Goal: Task Accomplishment & Management: Manage account settings

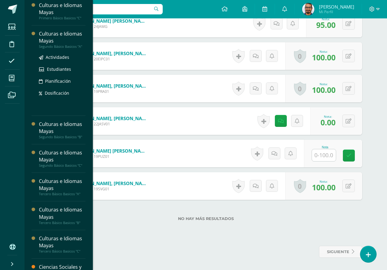
scroll to position [153, 0]
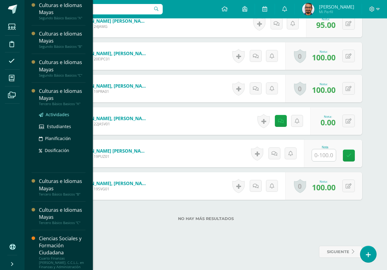
click at [66, 113] on span "Actividades" at bounding box center [58, 115] width 24 height 6
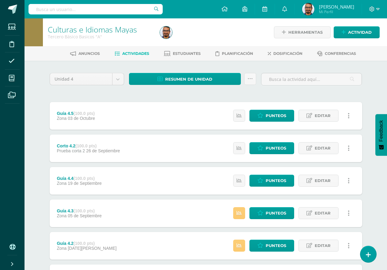
click at [376, 251] on div "Culturas e Idiomas Mayas Tercero Básico Basicos "A" Herramientas Detalle de asi…" at bounding box center [206, 191] width 363 height 347
click at [373, 254] on link at bounding box center [368, 254] width 17 height 18
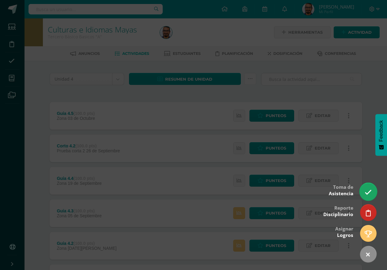
click at [371, 192] on icon at bounding box center [368, 192] width 7 height 7
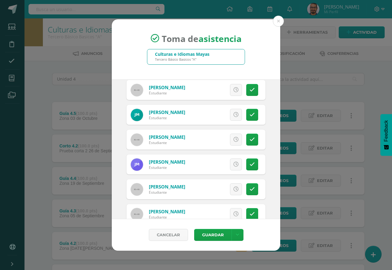
scroll to position [276, 0]
click at [250, 163] on icon at bounding box center [252, 163] width 5 height 5
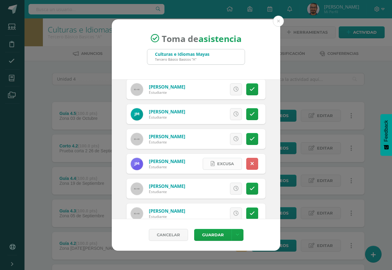
click at [224, 164] on span "Excusa" at bounding box center [225, 163] width 17 height 11
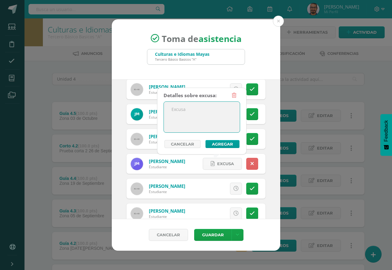
click at [231, 114] on textarea at bounding box center [202, 117] width 76 height 31
type textarea "."
click at [227, 143] on button "Agregar" at bounding box center [223, 144] width 34 height 8
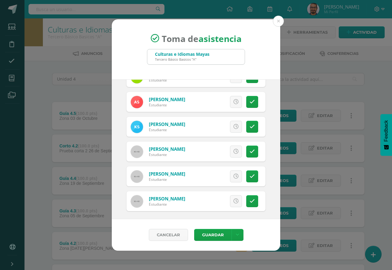
scroll to position [588, 0]
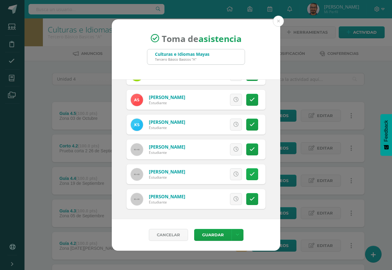
click at [250, 173] on icon at bounding box center [252, 174] width 5 height 5
click at [217, 171] on span "Excusa" at bounding box center [225, 174] width 17 height 11
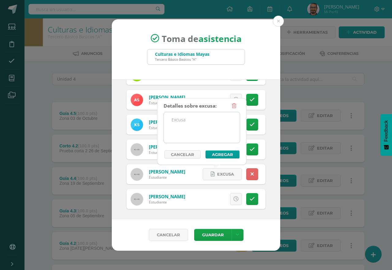
click at [213, 116] on textarea at bounding box center [202, 127] width 76 height 31
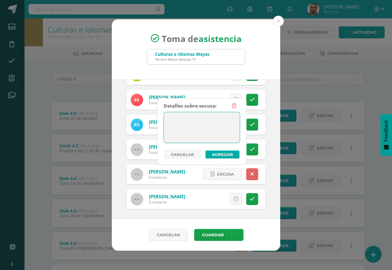
type textarea "."
click at [228, 154] on button "Agregar" at bounding box center [223, 154] width 34 height 8
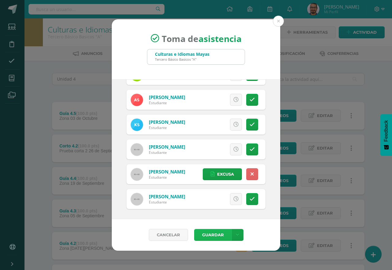
click at [222, 237] on button "Guardar" at bounding box center [212, 235] width 37 height 12
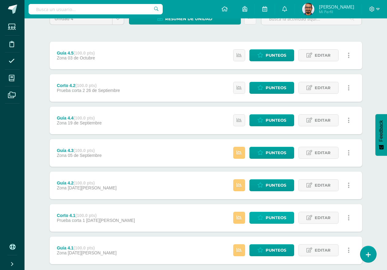
scroll to position [95, 0]
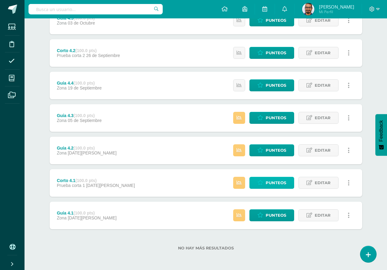
click at [291, 182] on link "Punteos" at bounding box center [271, 183] width 45 height 12
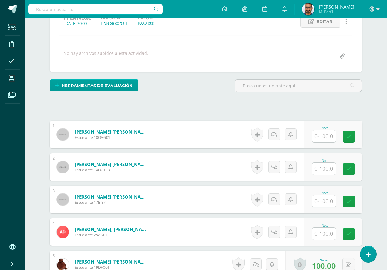
scroll to position [93, 0]
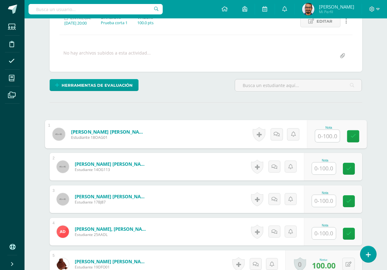
click at [329, 135] on input "text" at bounding box center [327, 136] width 25 height 12
type input "70"
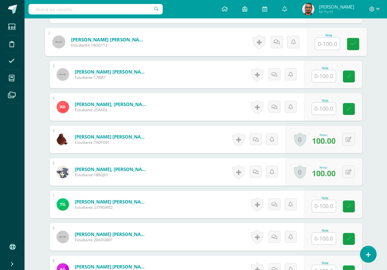
scroll to position [244, 0]
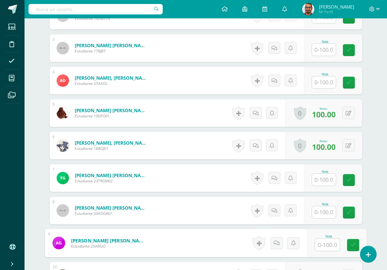
click at [316, 242] on input "text" at bounding box center [327, 245] width 25 height 12
type input "70"
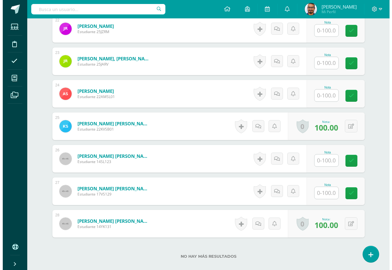
scroll to position [887, 0]
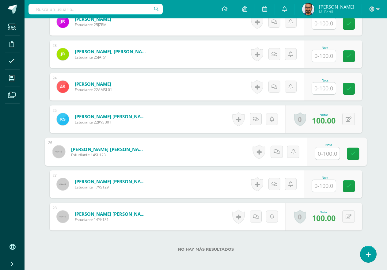
click at [333, 148] on input "text" at bounding box center [327, 153] width 25 height 12
type input "100"
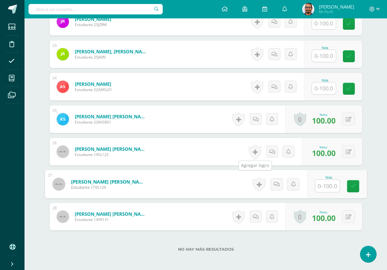
click at [251, 152] on link at bounding box center [255, 152] width 12 height 14
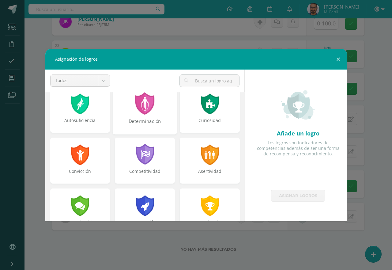
scroll to position [92, 0]
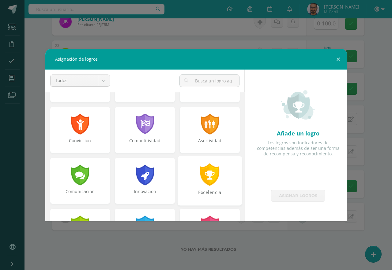
click at [200, 184] on div at bounding box center [210, 174] width 21 height 22
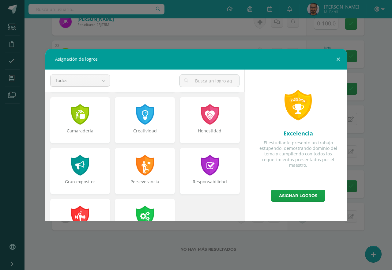
scroll to position [215, 0]
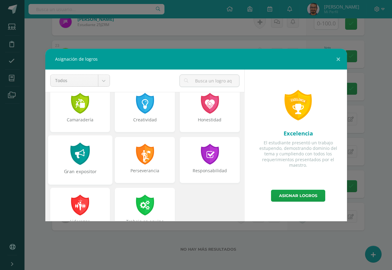
click at [86, 171] on div "Gran expositor" at bounding box center [79, 174] width 63 height 13
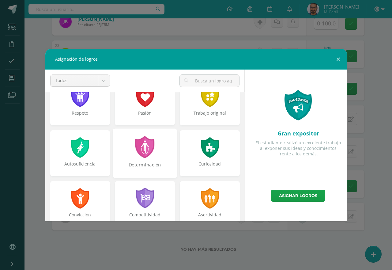
scroll to position [0, 0]
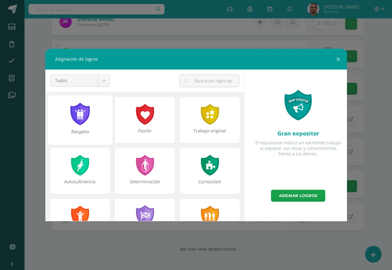
click at [91, 122] on div "Respeto" at bounding box center [80, 119] width 64 height 49
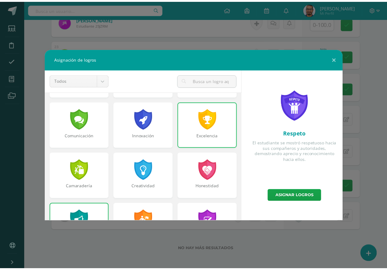
scroll to position [61, 0]
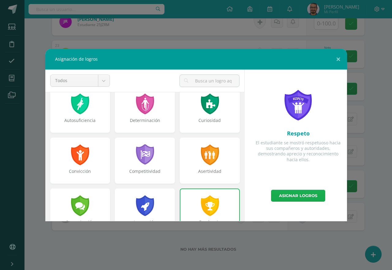
click at [278, 194] on link "Asignar logros" at bounding box center [298, 196] width 54 height 12
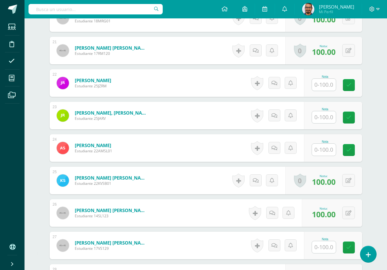
scroll to position [795, 0]
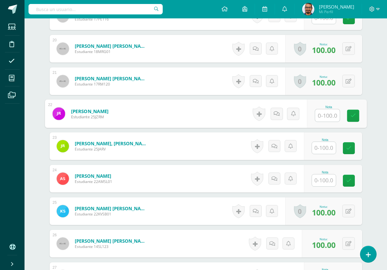
click at [331, 117] on input "text" at bounding box center [327, 115] width 25 height 12
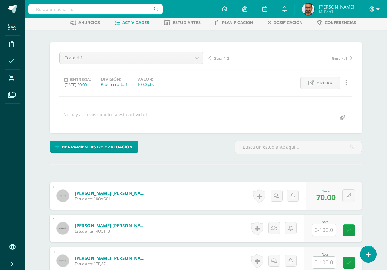
scroll to position [0, 0]
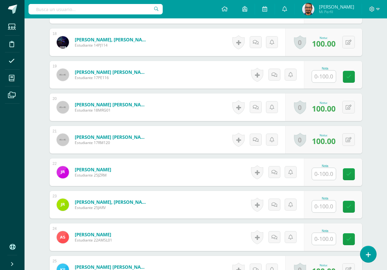
scroll to position [828, 0]
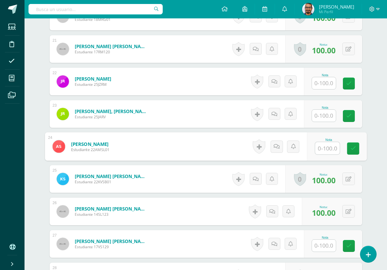
click at [326, 149] on input "text" at bounding box center [327, 148] width 25 height 12
type input "70"
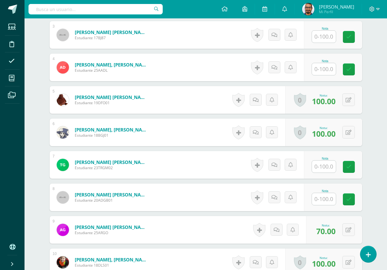
scroll to position [123, 0]
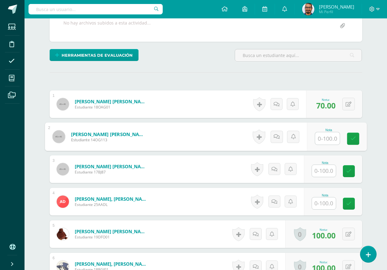
click at [318, 136] on input "text" at bounding box center [327, 138] width 25 height 12
type input "70"
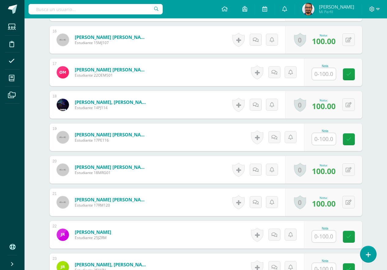
scroll to position [705, 0]
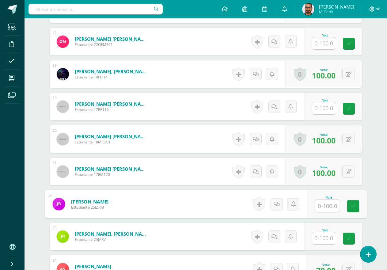
click at [327, 204] on input "text" at bounding box center [327, 206] width 25 height 12
type input "70"
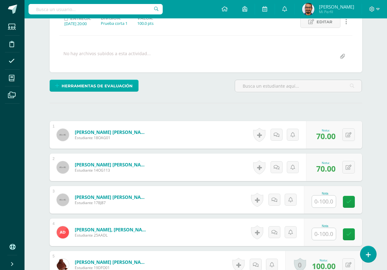
scroll to position [0, 0]
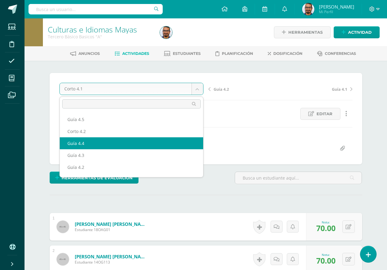
select select "/dashboard/teacher/grade-activity/190361/"
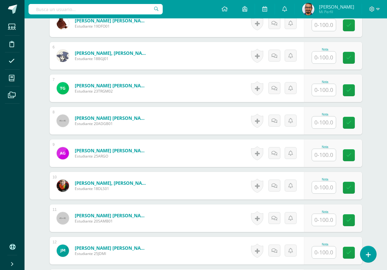
scroll to position [332, 0]
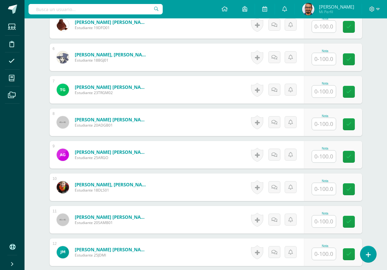
click at [322, 124] on input "text" at bounding box center [324, 124] width 24 height 12
type input "100"
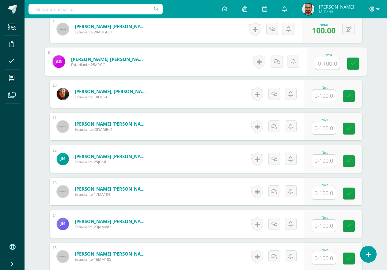
scroll to position [485, 0]
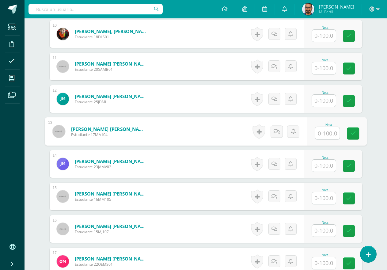
click at [318, 130] on input "text" at bounding box center [327, 133] width 25 height 12
type input "70"
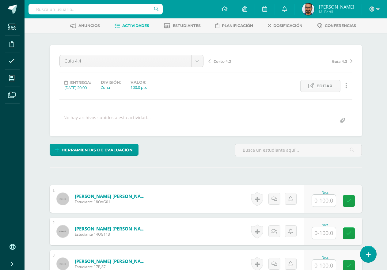
scroll to position [0, 0]
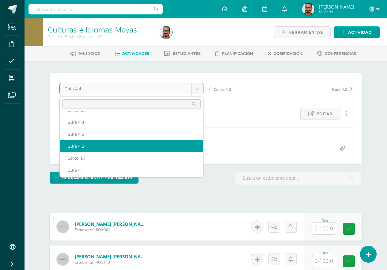
scroll to position [22, 0]
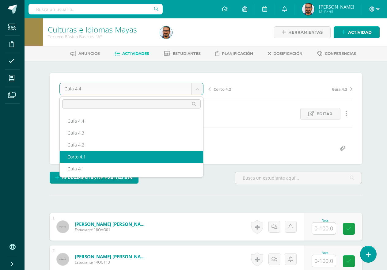
select select "/dashboard/teacher/grade-activity/190358/"
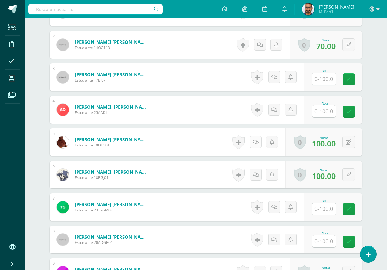
scroll to position [215, 0]
click at [322, 114] on input "text" at bounding box center [324, 111] width 24 height 12
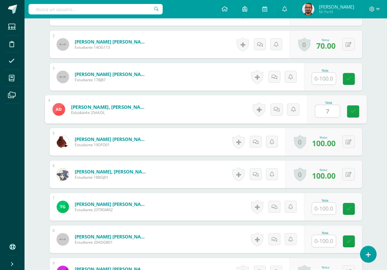
type input "70"
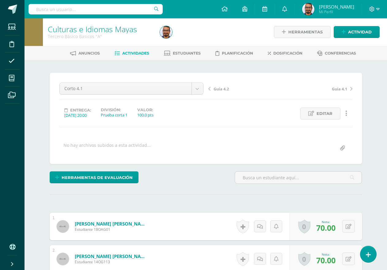
scroll to position [0, 0]
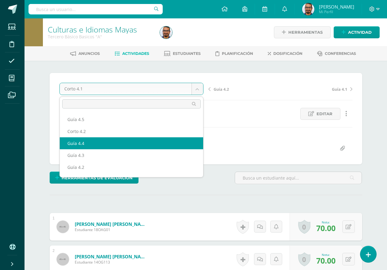
select select "/dashboard/teacher/grade-activity/190361/"
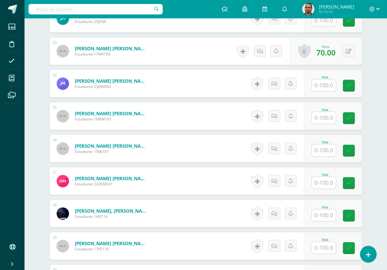
scroll to position [577, 0]
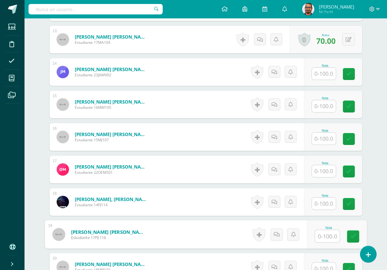
click at [318, 235] on input "text" at bounding box center [327, 236] width 25 height 12
type input "100"
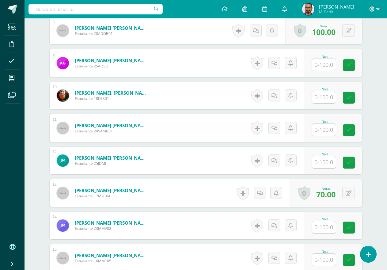
scroll to position [459, 0]
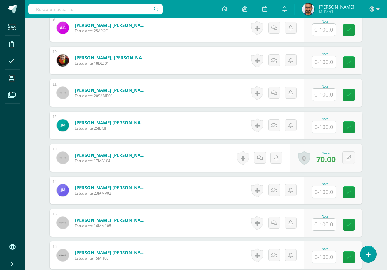
click at [320, 261] on input "text" at bounding box center [324, 257] width 24 height 12
type input "100"
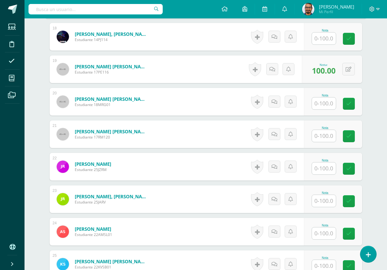
scroll to position [797, 0]
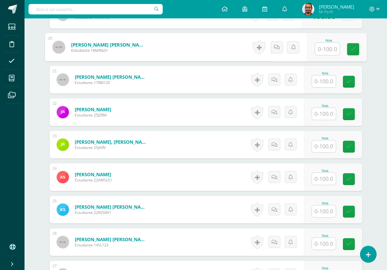
click at [319, 49] on input "text" at bounding box center [327, 49] width 25 height 12
type input "100"
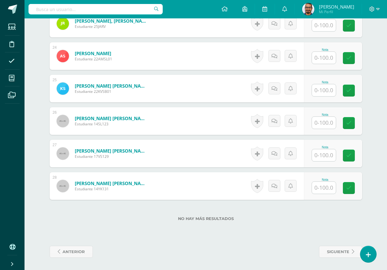
scroll to position [826, 0]
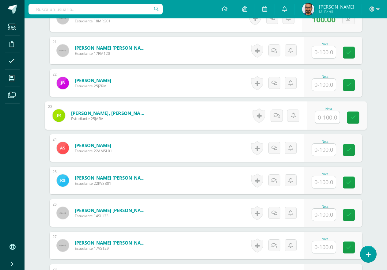
click at [320, 116] on input "text" at bounding box center [327, 117] width 25 height 12
type input "100"
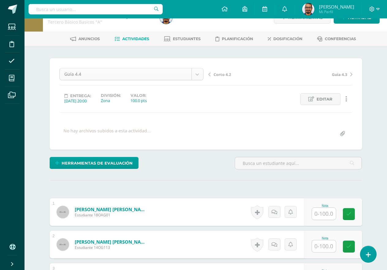
scroll to position [0, 0]
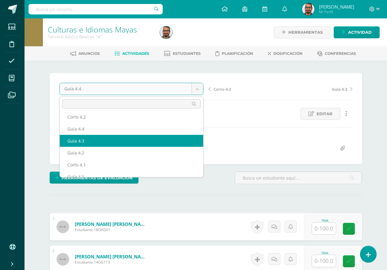
scroll to position [22, 0]
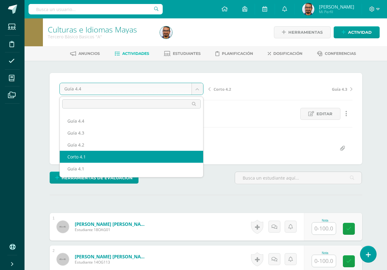
select select "/dashboard/teacher/grade-activity/190358/"
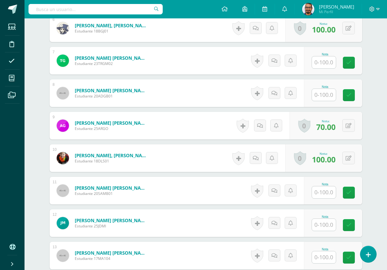
scroll to position [399, 0]
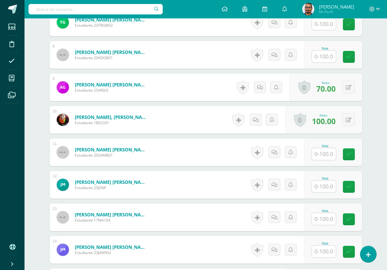
click at [322, 152] on input "text" at bounding box center [324, 154] width 24 height 12
type input "70"
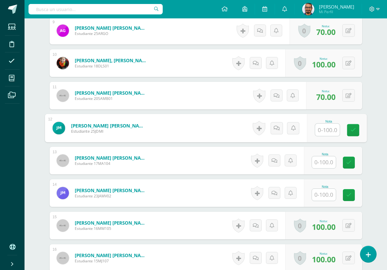
scroll to position [491, 0]
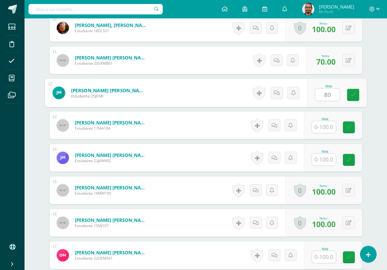
type input "80"
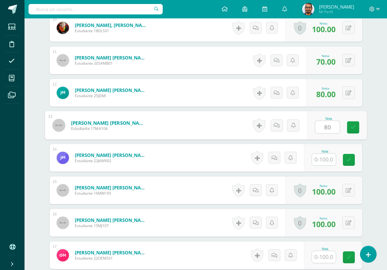
type input "80"
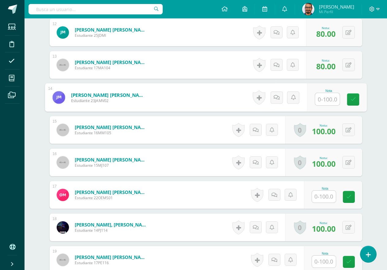
scroll to position [645, 0]
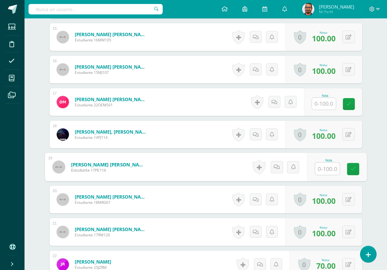
click at [326, 166] on input "text" at bounding box center [327, 169] width 25 height 12
click at [331, 165] on input "text" at bounding box center [327, 169] width 25 height 12
type input "100"
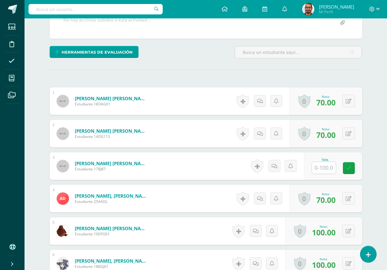
scroll to position [60, 0]
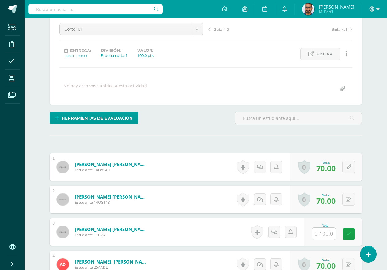
click at [327, 231] on input "text" at bounding box center [324, 234] width 24 height 12
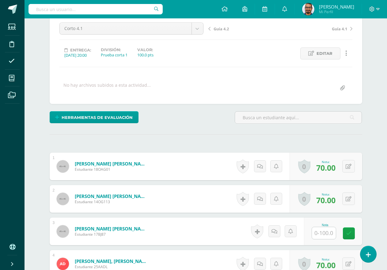
scroll to position [0, 0]
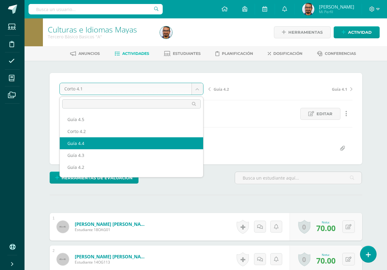
select select "/dashboard/teacher/grade-activity/190361/"
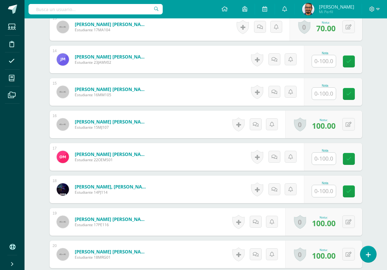
scroll to position [492, 0]
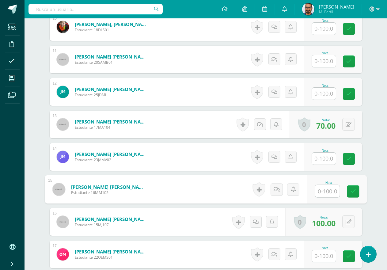
click at [327, 192] on input "text" at bounding box center [327, 191] width 25 height 12
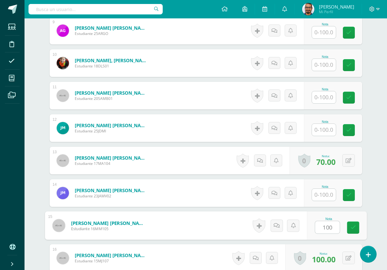
scroll to position [552, 0]
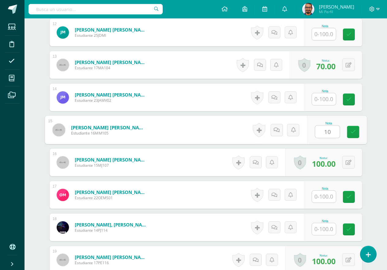
type input "1"
type input "80"
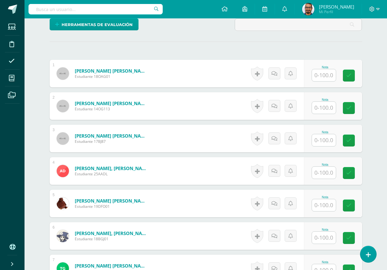
scroll to position [0, 0]
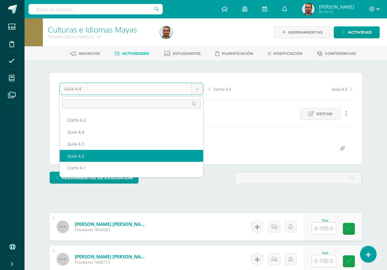
scroll to position [22, 0]
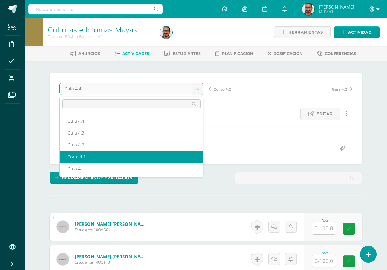
select select "/dashboard/teacher/grade-activity/190358/"
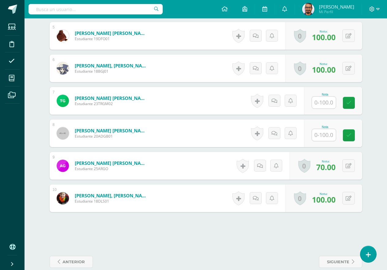
scroll to position [331, 0]
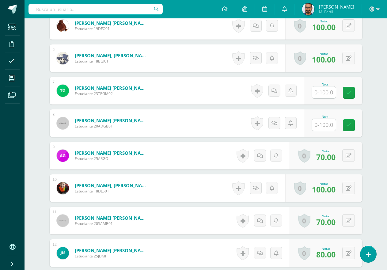
click at [332, 121] on input "text" at bounding box center [324, 125] width 24 height 12
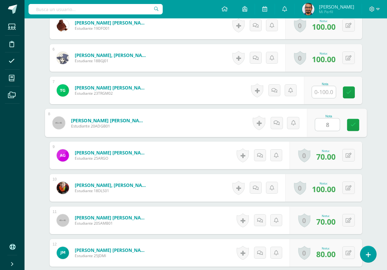
type input "80"
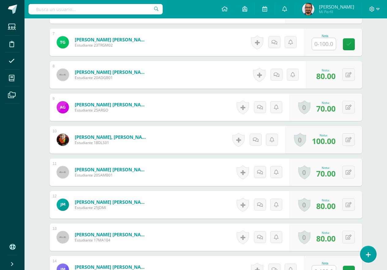
scroll to position [516, 0]
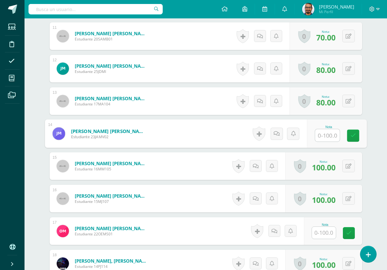
click at [315, 130] on input "text" at bounding box center [327, 135] width 25 height 12
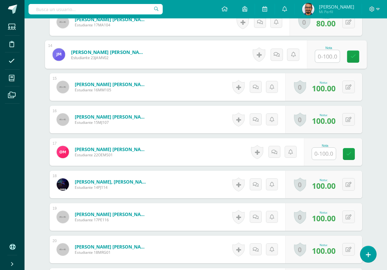
scroll to position [607, 0]
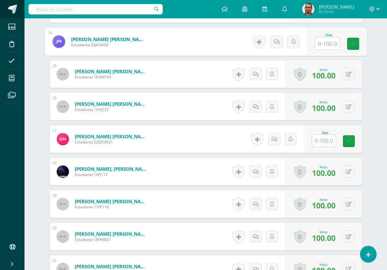
type input "8"
type input "60"
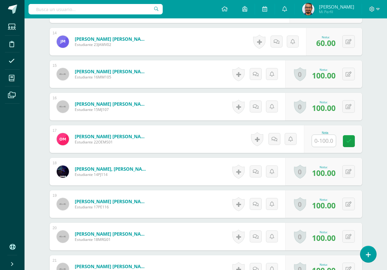
click at [321, 138] on input "text" at bounding box center [324, 141] width 24 height 12
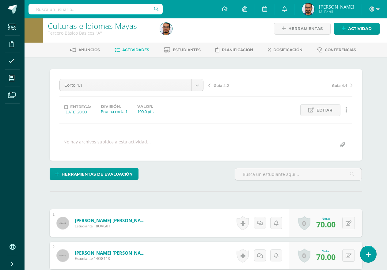
scroll to position [0, 0]
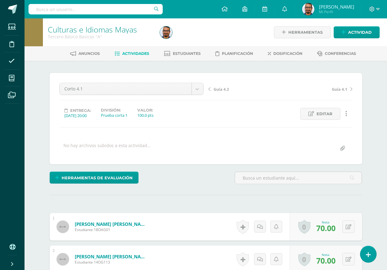
click at [163, 80] on div "Corto 4.1 Guía 4.5 Corto 4.2 Guía 4.4 Guía 4.3 Guía 4.2 Corto 4.1 Guía 4.1 Guía…" at bounding box center [206, 118] width 313 height 91
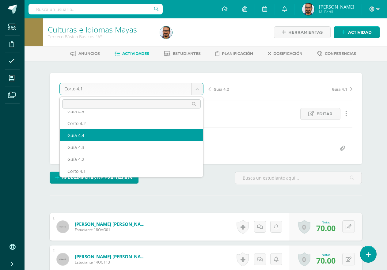
select select "/dashboard/teacher/grade-activity/190361/"
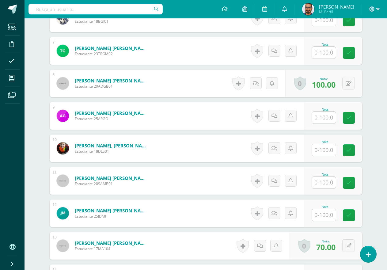
scroll to position [369, 0]
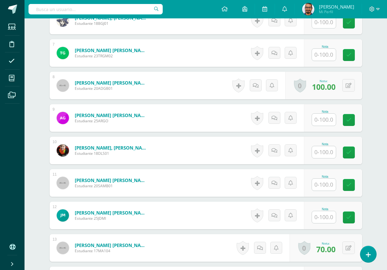
click at [322, 57] on input "text" at bounding box center [324, 55] width 24 height 12
type input "95."
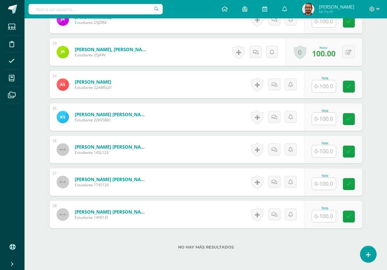
scroll to position [918, 0]
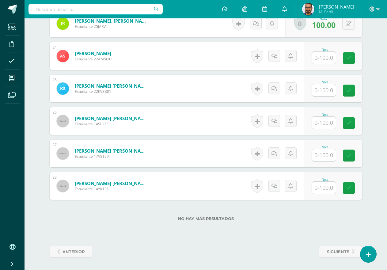
click at [324, 152] on input "text" at bounding box center [324, 155] width 24 height 12
click at [328, 121] on input "text" at bounding box center [324, 123] width 24 height 12
click at [327, 126] on input "text" at bounding box center [327, 123] width 25 height 12
type input "100"
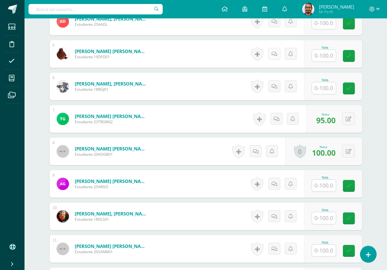
scroll to position [213, 0]
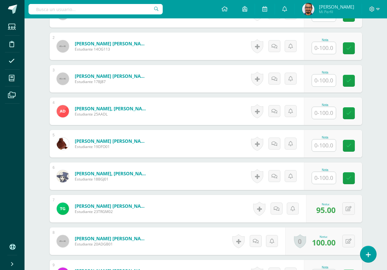
click at [330, 146] on input "text" at bounding box center [324, 145] width 24 height 12
type input "100"
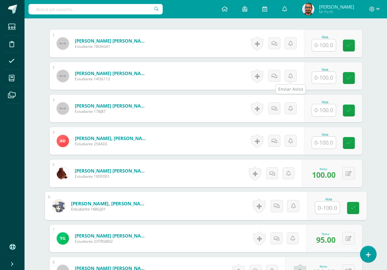
scroll to position [184, 0]
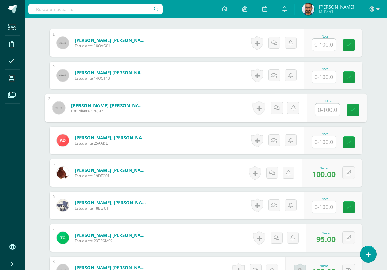
click at [322, 105] on input "text" at bounding box center [327, 110] width 25 height 12
type input "100."
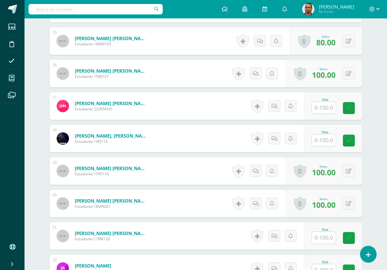
scroll to position [644, 0]
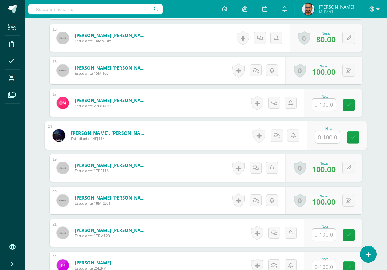
click at [326, 131] on input "text" at bounding box center [327, 137] width 25 height 12
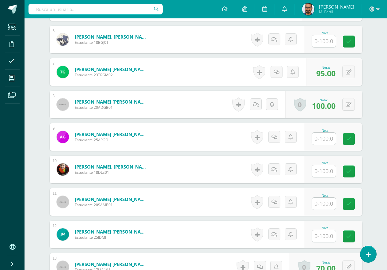
scroll to position [337, 0]
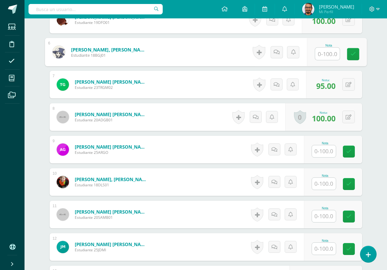
click at [326, 51] on input "text" at bounding box center [327, 54] width 25 height 12
type input "90"
click at [362, 115] on div "0 Logros Logros obtenidos Aún no hay logros agregados Nota: 100.00" at bounding box center [323, 117] width 77 height 28
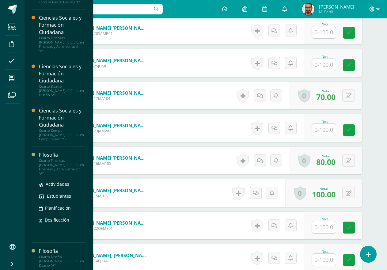
scroll to position [319, 0]
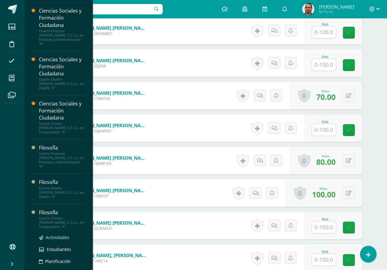
click at [57, 234] on span "Actividades" at bounding box center [58, 237] width 24 height 6
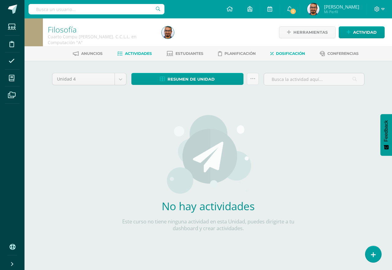
click at [292, 55] on span "Dosificación" at bounding box center [290, 53] width 29 height 5
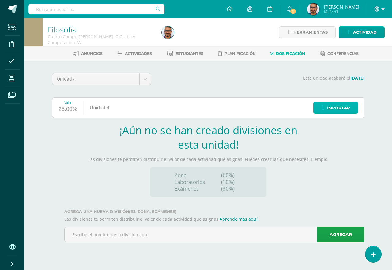
click at [327, 111] on link "Importar" at bounding box center [336, 108] width 45 height 12
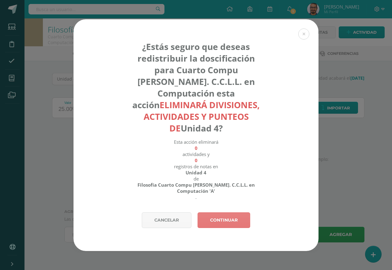
click at [218, 212] on link "Continuar" at bounding box center [224, 220] width 53 height 16
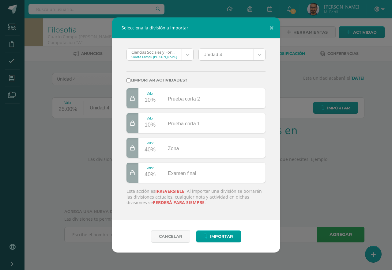
click at [125, 119] on div "Valor 10% Prueba corta 2 Valor 10% Prueba corta 1 Valor 40% Zona Valor 40% Exam…" at bounding box center [196, 135] width 144 height 94
click at [128, 83] on div "¿Importar actividades?" at bounding box center [196, 77] width 144 height 23
click at [128, 81] on input "¿Importar actividades?" at bounding box center [129, 80] width 4 height 4
checkbox input "true"
click at [226, 236] on span "Importar" at bounding box center [221, 236] width 23 height 11
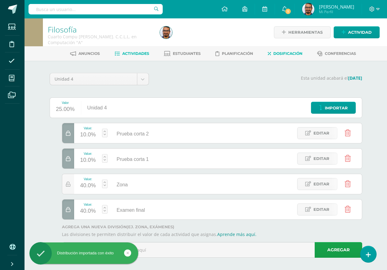
click at [130, 52] on span "Actividades" at bounding box center [135, 53] width 27 height 5
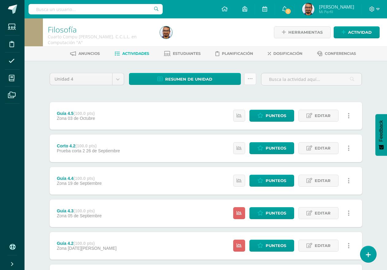
click at [252, 78] on icon at bounding box center [250, 78] width 5 height 5
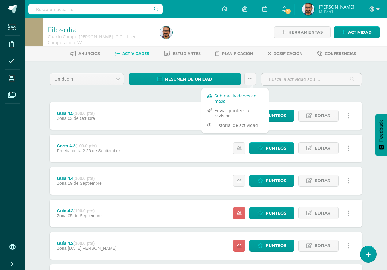
click at [230, 97] on link "Subir actividades en masa" at bounding box center [234, 98] width 67 height 15
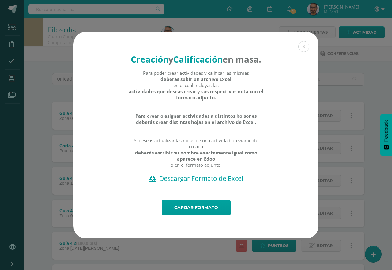
click at [213, 183] on h2 "Descargar Formato de Excel" at bounding box center [196, 178] width 224 height 9
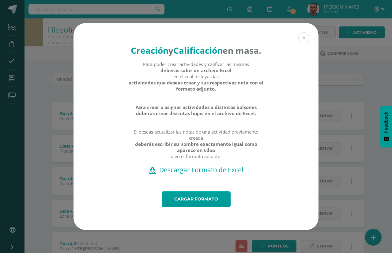
click at [303, 32] on button at bounding box center [304, 37] width 11 height 11
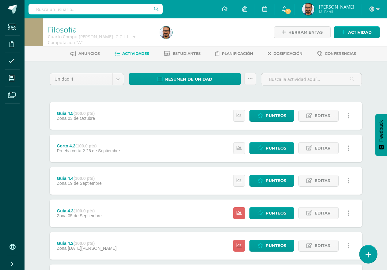
click at [369, 252] on icon at bounding box center [369, 254] width 6 height 7
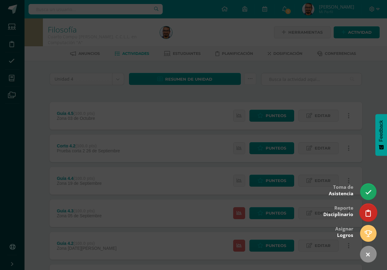
click at [361, 211] on link at bounding box center [368, 213] width 17 height 18
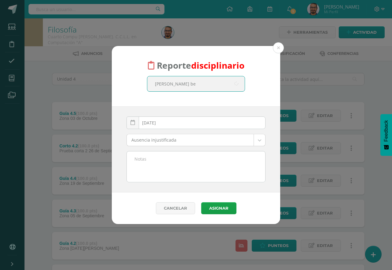
type input "mynor bel"
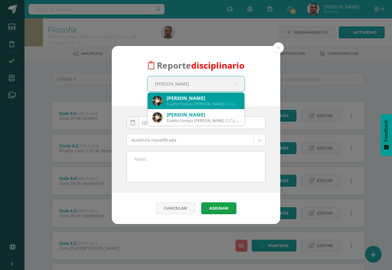
click at [218, 103] on div "Cuarto Compu Bach. C.C.L.L. en Computación 18MBR01" at bounding box center [203, 103] width 73 height 5
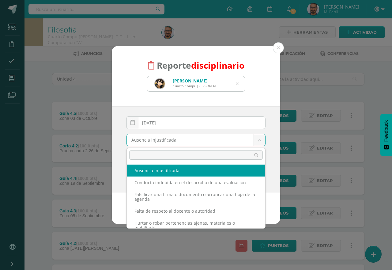
click at [203, 139] on body "Reporte disciplinario Mynor Ramiro Beltranena Ruíz Cuarto Compu Bach. C.C.L.L. …" at bounding box center [196, 182] width 392 height 365
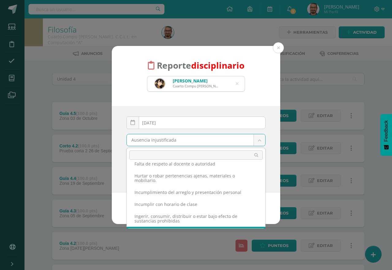
scroll to position [61, 0]
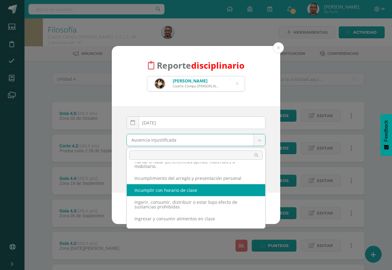
select select "50"
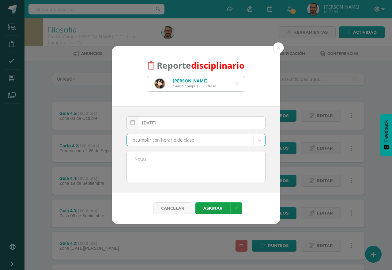
click at [196, 172] on textarea at bounding box center [196, 166] width 139 height 31
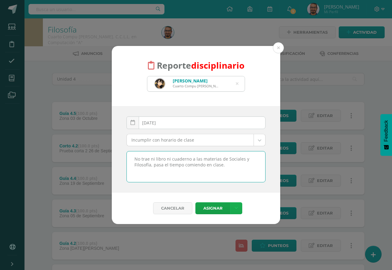
type textarea "No trae ni libro ni cuaderno a las materias de Sociales y Filosofía, pasa el ti…"
click at [236, 207] on icon at bounding box center [236, 208] width 3 height 5
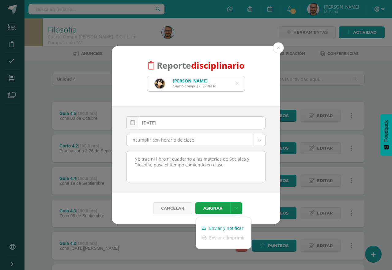
click at [231, 225] on link "Enviar y notificar" at bounding box center [223, 228] width 55 height 10
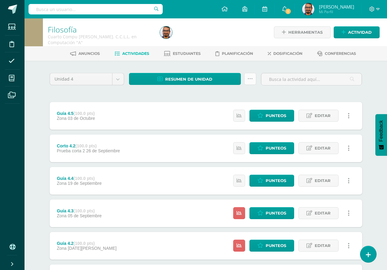
click at [248, 78] on link at bounding box center [250, 79] width 12 height 12
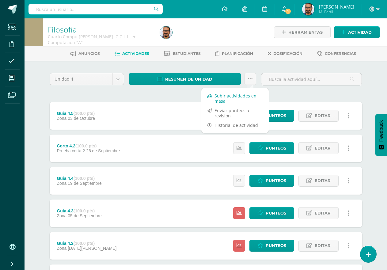
click at [225, 97] on link "Subir actividades en masa" at bounding box center [234, 98] width 67 height 15
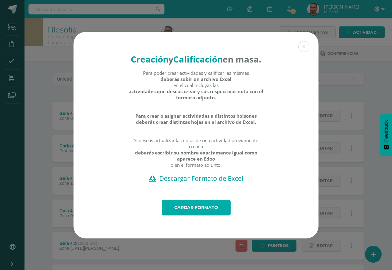
click at [175, 213] on link "Cargar formato" at bounding box center [196, 208] width 69 height 16
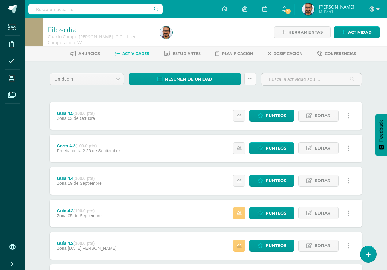
click at [255, 80] on link at bounding box center [250, 79] width 12 height 12
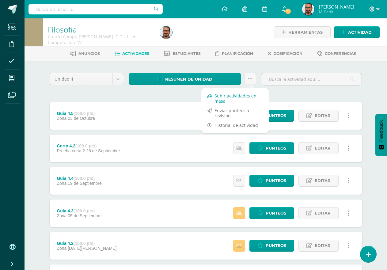
click at [240, 96] on link "Subir actividades en masa" at bounding box center [234, 98] width 67 height 15
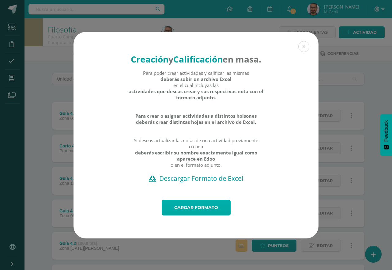
click at [181, 211] on link "Cargar formato" at bounding box center [196, 208] width 69 height 16
